Goal: Find contact information: Find contact information

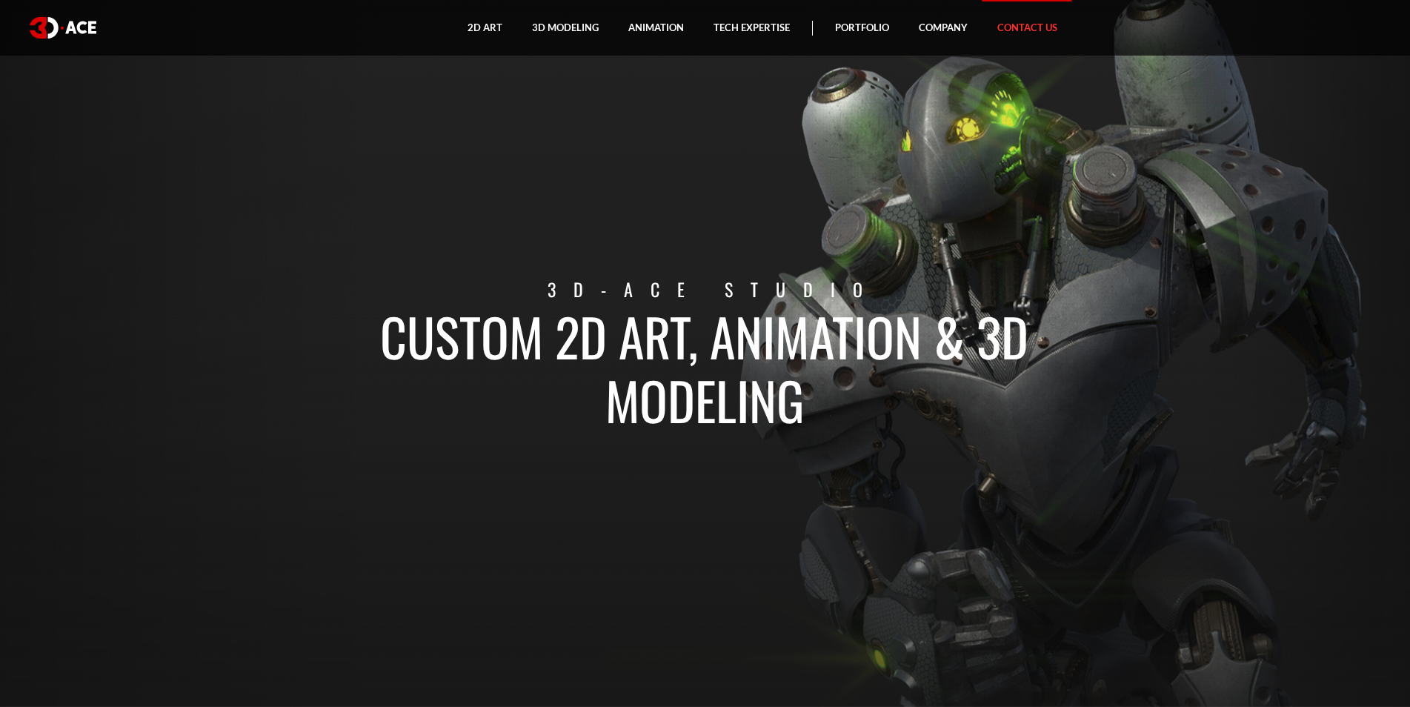
click at [1030, 27] on link "Contact Us" at bounding box center [1027, 28] width 90 height 56
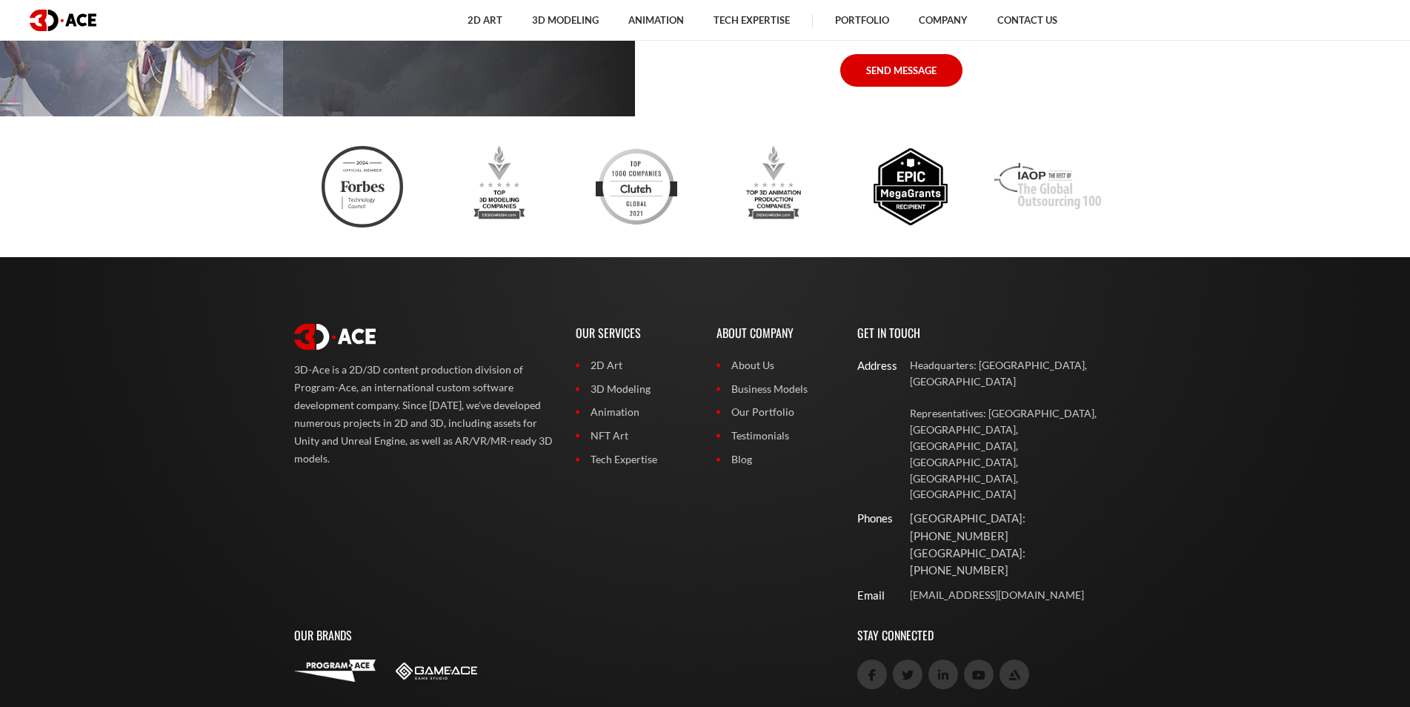
scroll to position [1251, 0]
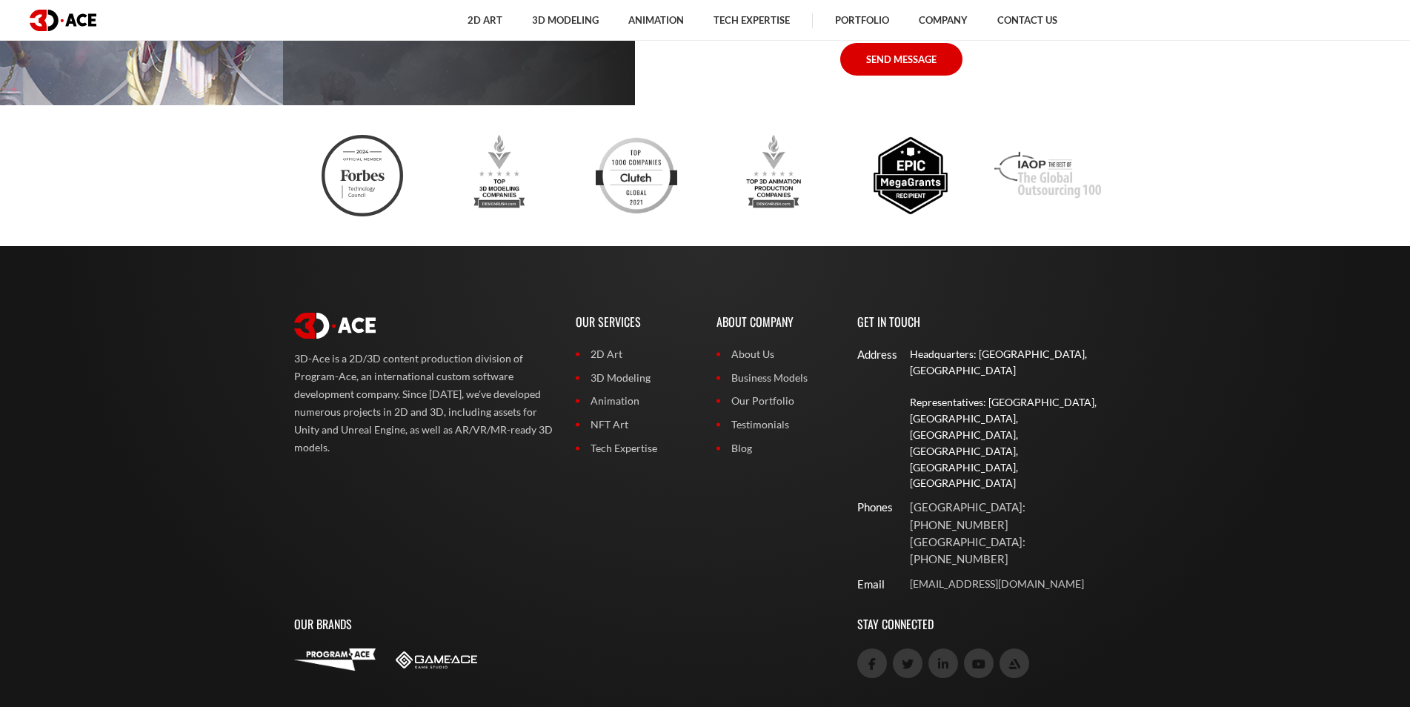
click at [1021, 394] on p "Representatives: [GEOGRAPHIC_DATA], [GEOGRAPHIC_DATA], [GEOGRAPHIC_DATA], [GEOG…" at bounding box center [1013, 442] width 207 height 97
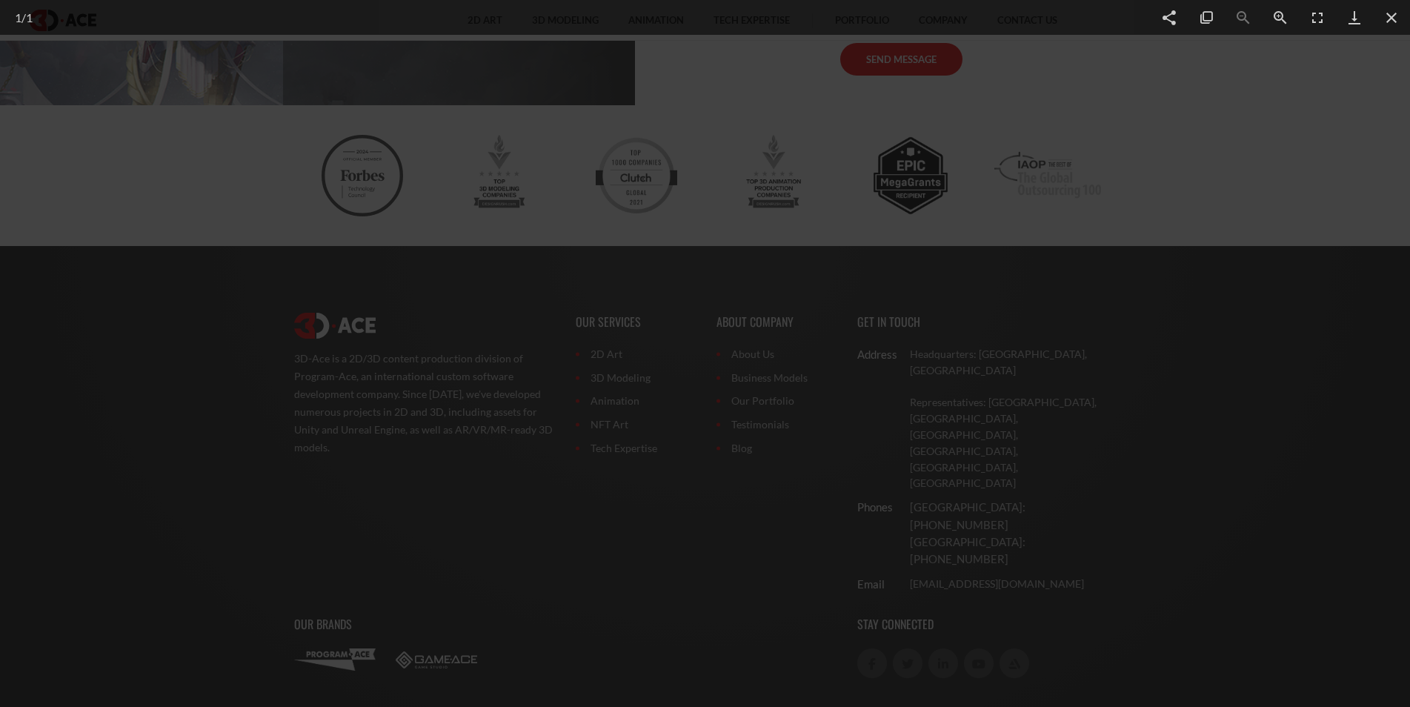
click at [1282, 142] on div at bounding box center [705, 353] width 1410 height 707
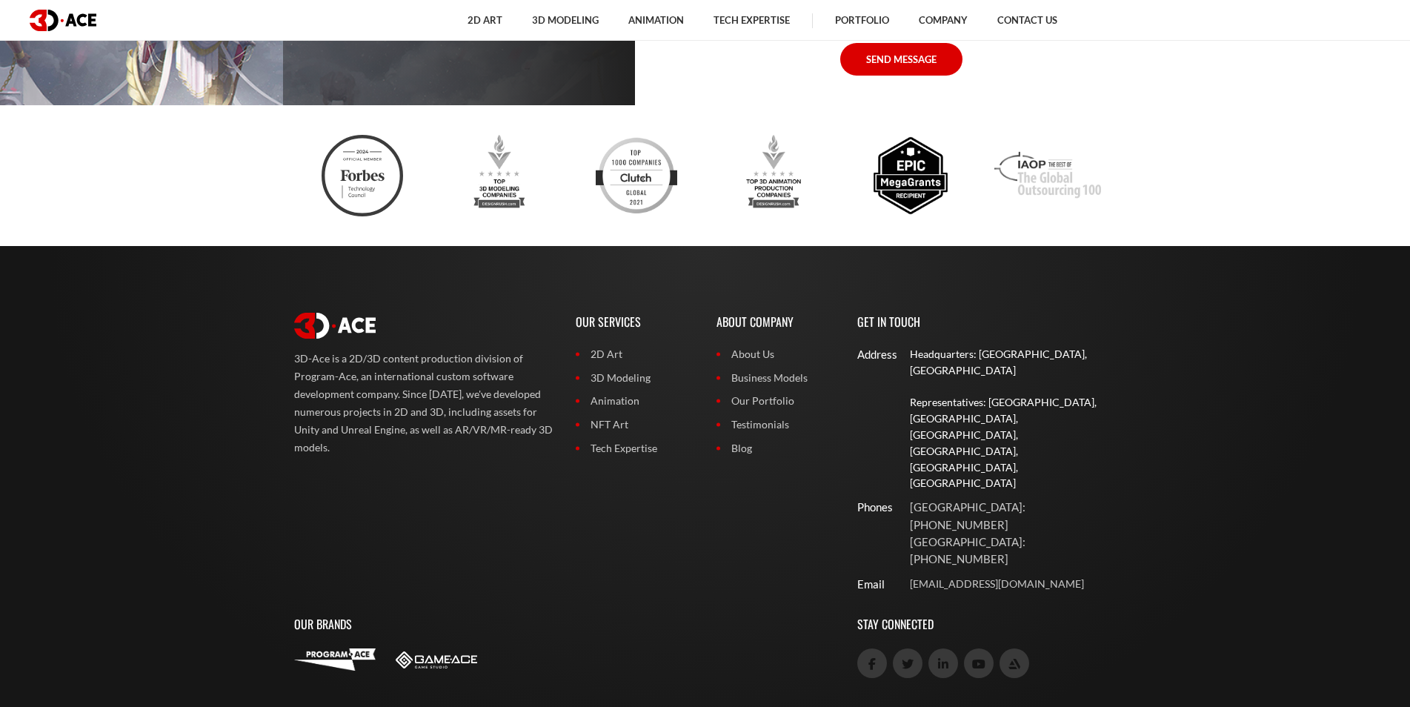
click at [1067, 394] on p "Representatives: [GEOGRAPHIC_DATA], [GEOGRAPHIC_DATA], [GEOGRAPHIC_DATA], [GEOG…" at bounding box center [1013, 442] width 207 height 97
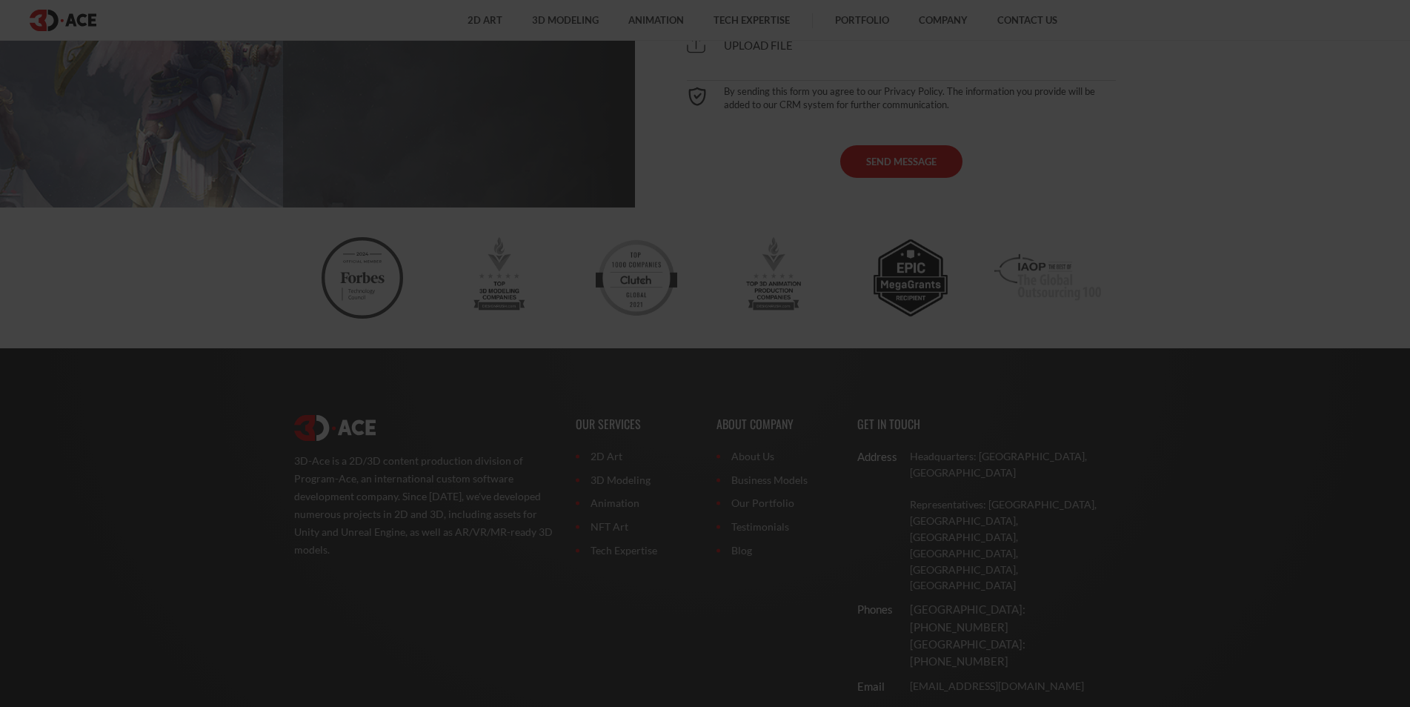
scroll to position [1103, 0]
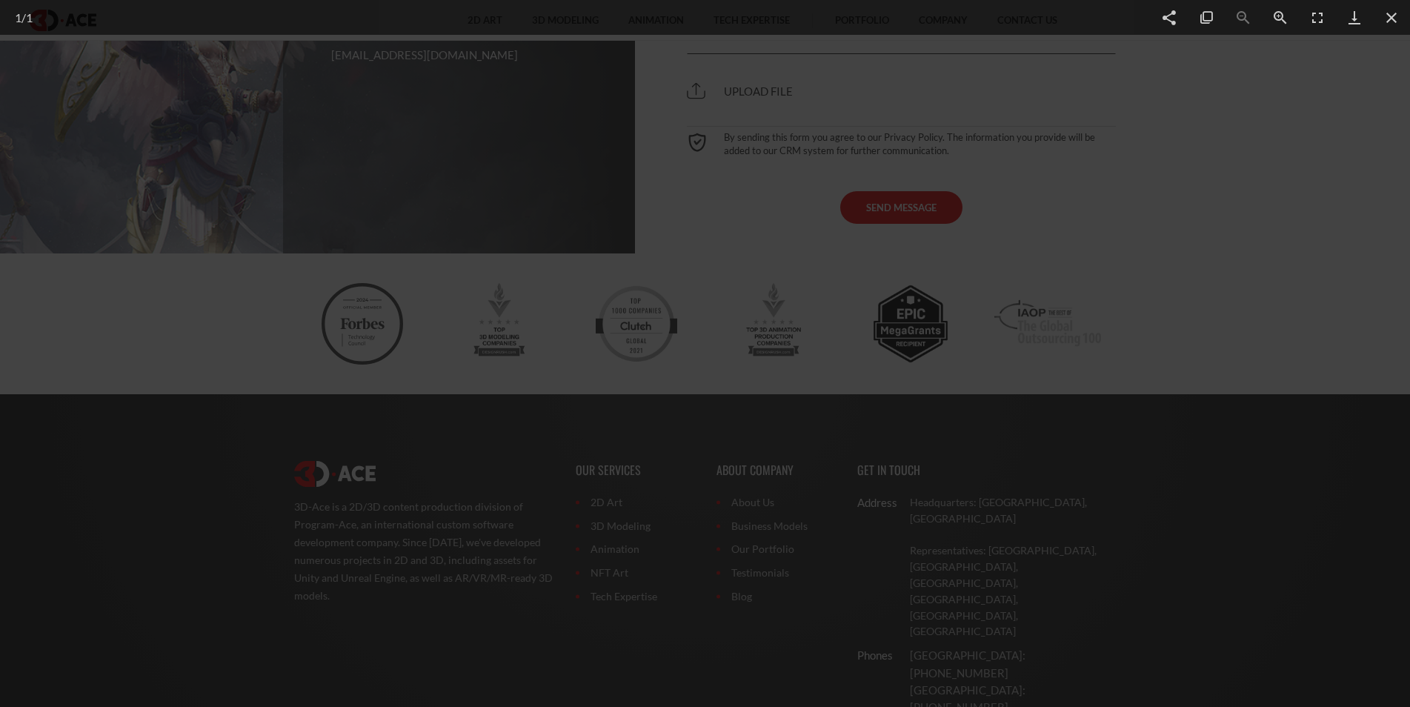
click at [1256, 163] on div at bounding box center [705, 353] width 1410 height 707
